Goal: Navigation & Orientation: Find specific page/section

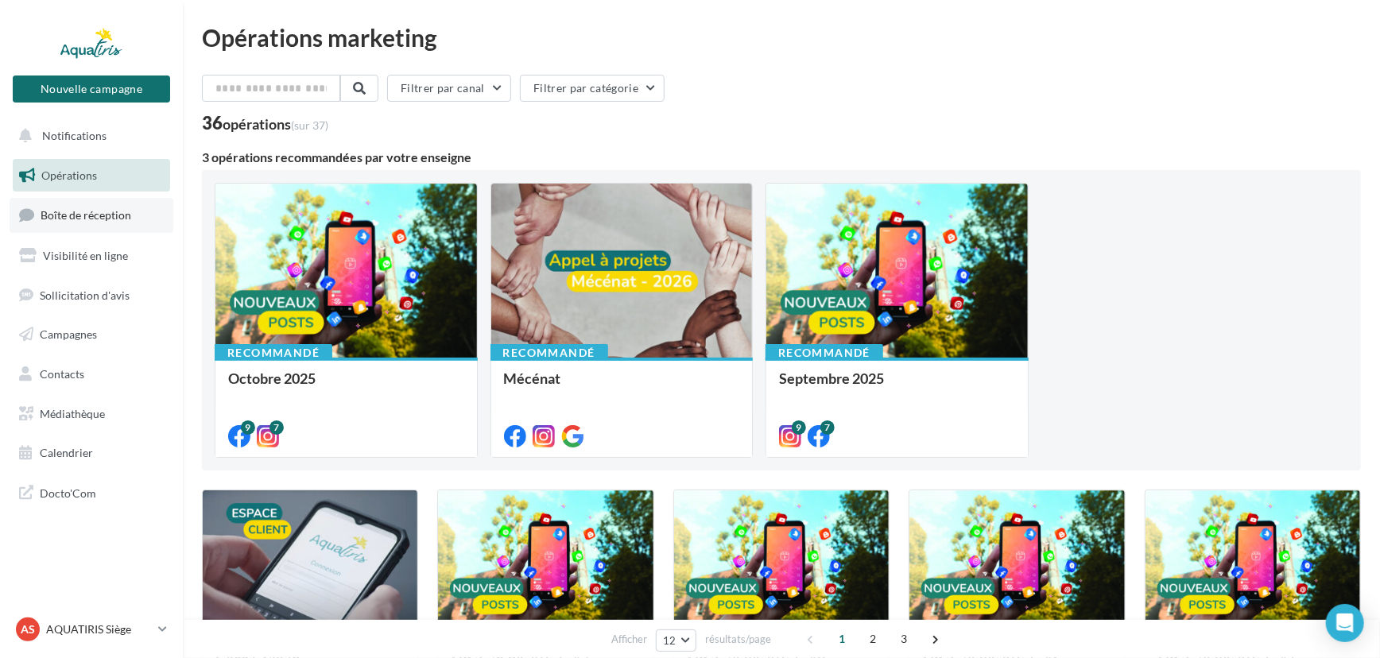
click at [114, 215] on span "Boîte de réception" at bounding box center [86, 215] width 91 height 14
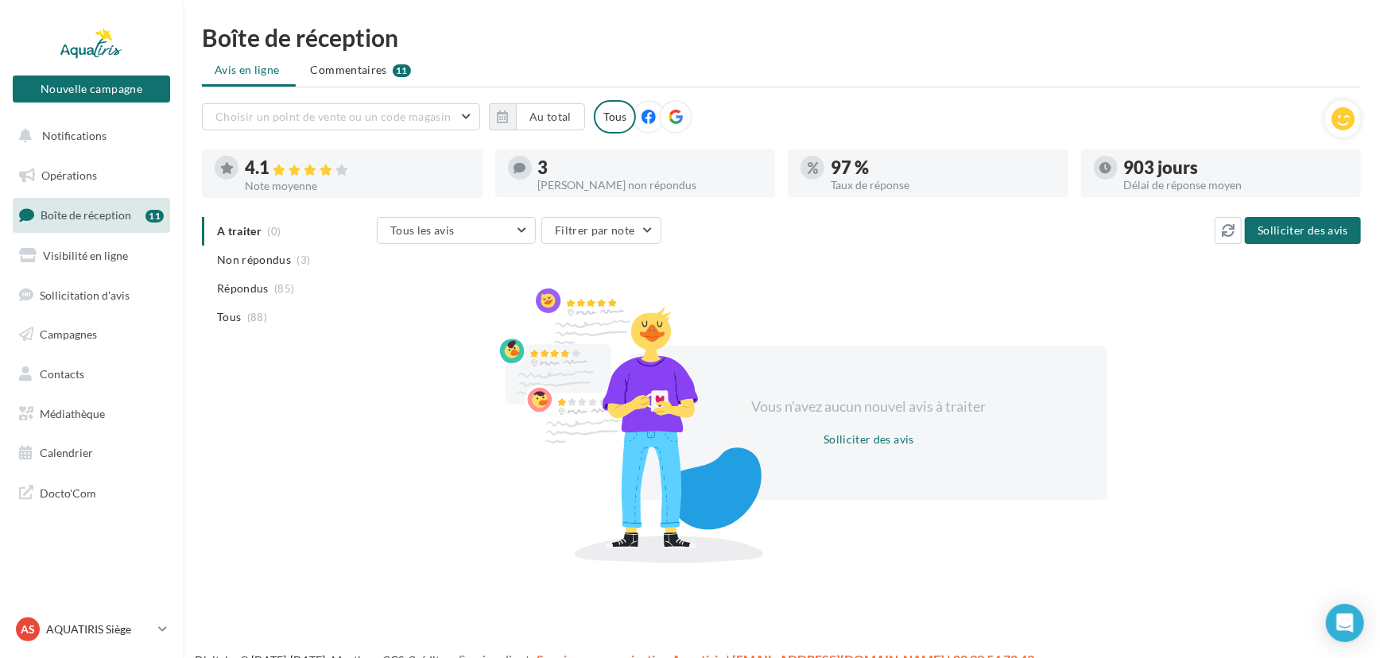
click at [668, 110] on icon at bounding box center [675, 117] width 14 height 14
click at [102, 629] on p "AQUATIRIS Siège" at bounding box center [99, 629] width 106 height 16
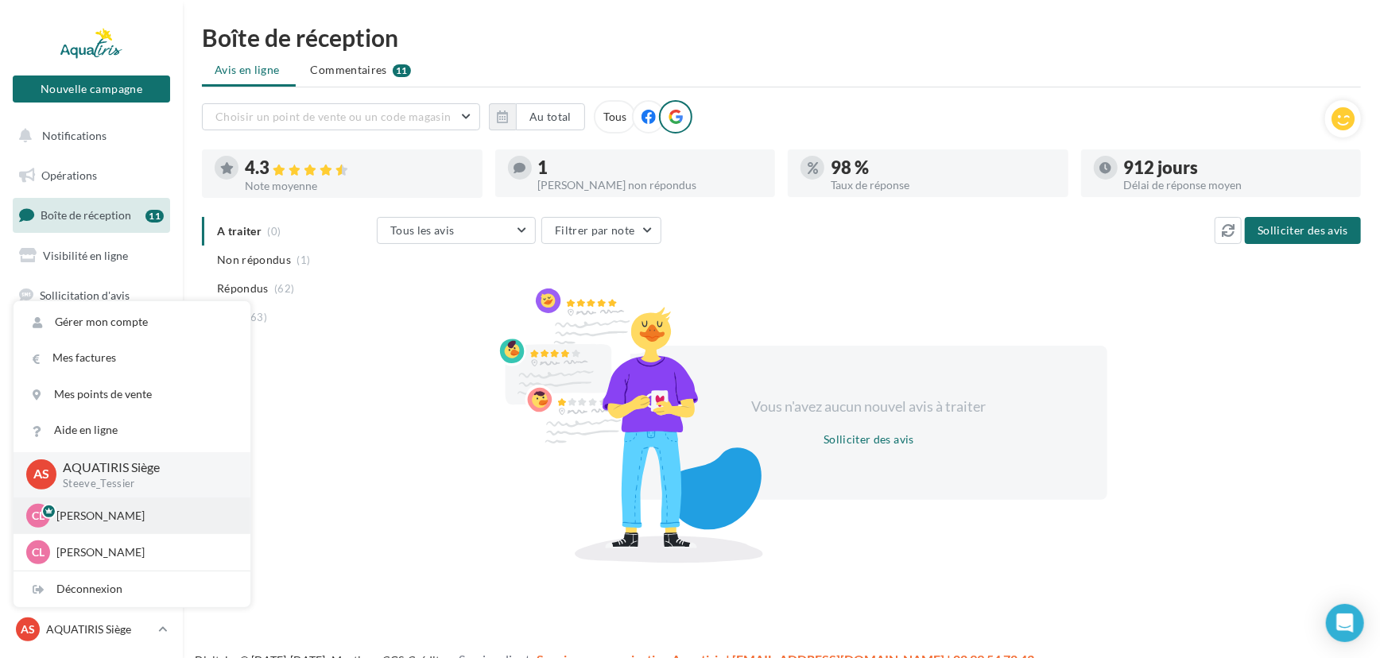
click at [130, 525] on div "CL Chloé Lallée chloe.lallee@aquatiris.fr" at bounding box center [131, 516] width 211 height 24
